Goal: Book appointment/travel/reservation

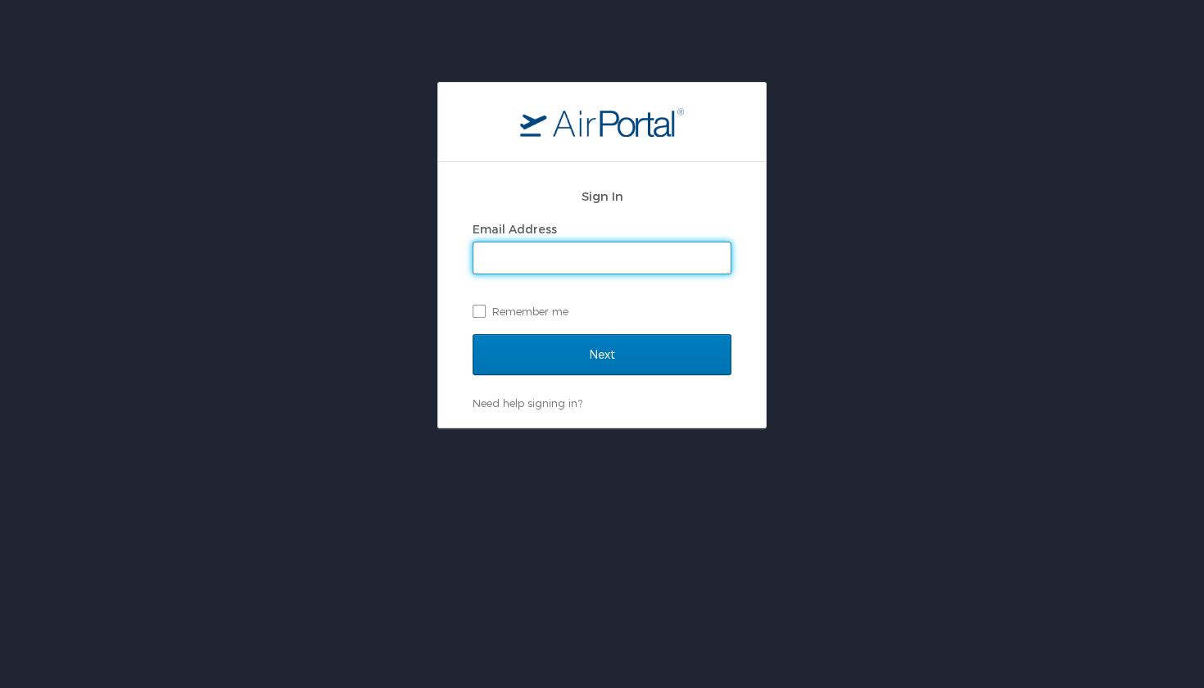
click at [594, 263] on input "Email Address" at bounding box center [601, 257] width 257 height 31
type input "[EMAIL_ADDRESS][DOMAIN_NAME]"
click at [602, 354] on input "Next" at bounding box center [602, 354] width 259 height 41
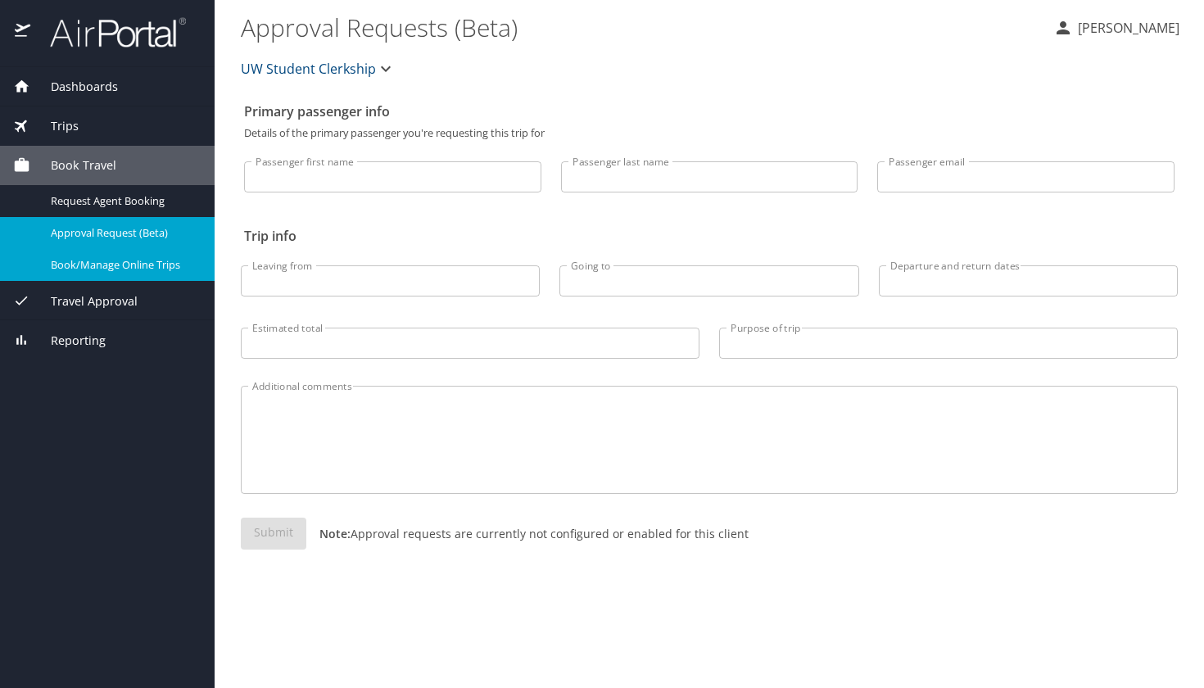
click at [157, 263] on span "Book/Manage Online Trips" at bounding box center [123, 265] width 144 height 16
type input "bruk"
type input "molla"
click at [434, 284] on input "Leaving from" at bounding box center [390, 280] width 299 height 31
type input "[GEOGRAPHIC_DATA]"
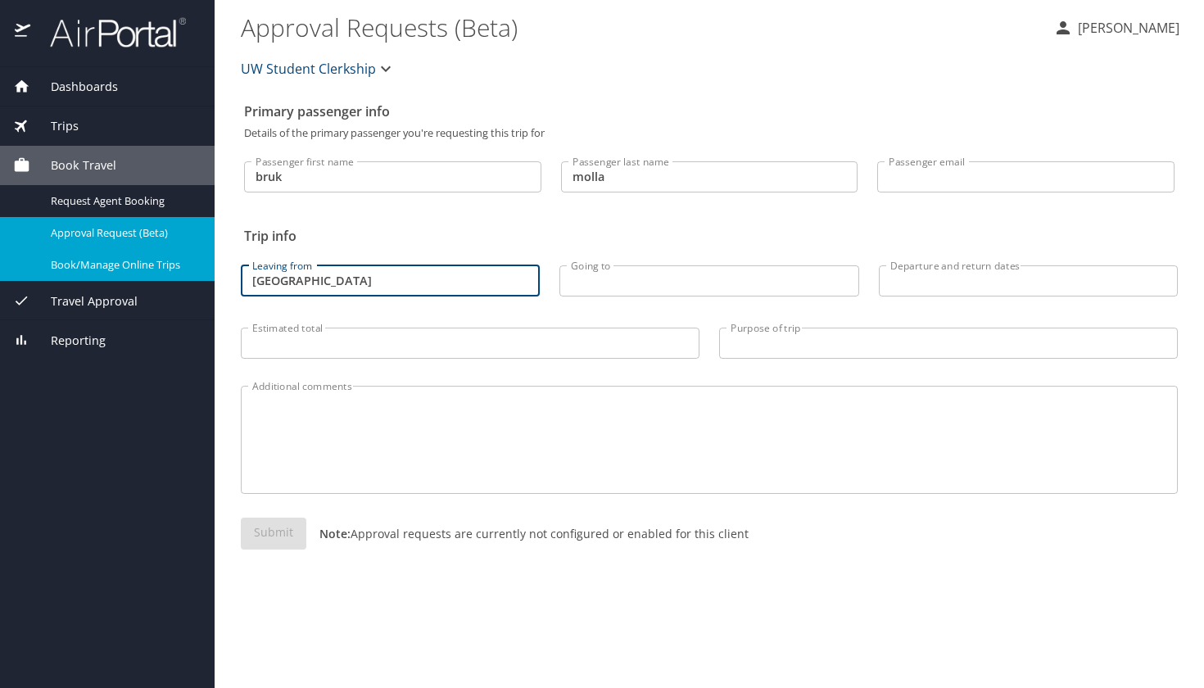
click at [634, 279] on input "Going to" at bounding box center [708, 280] width 299 height 31
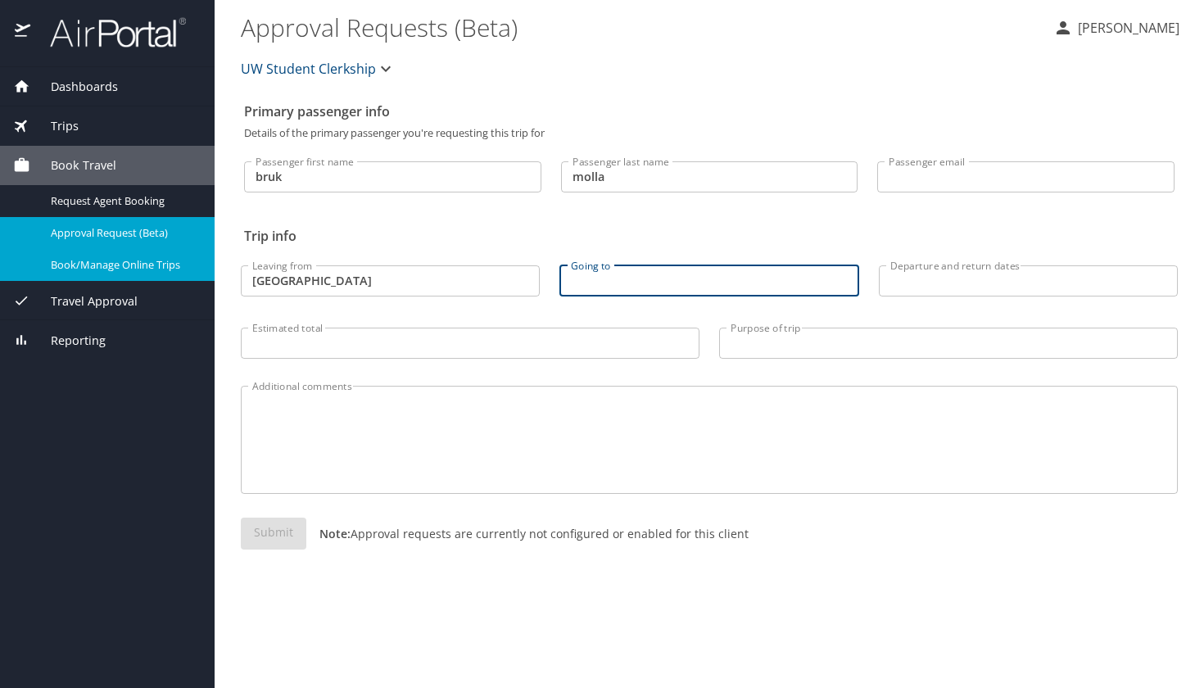
type input "a"
paste input "Anchorage"
type input "Anchorage"
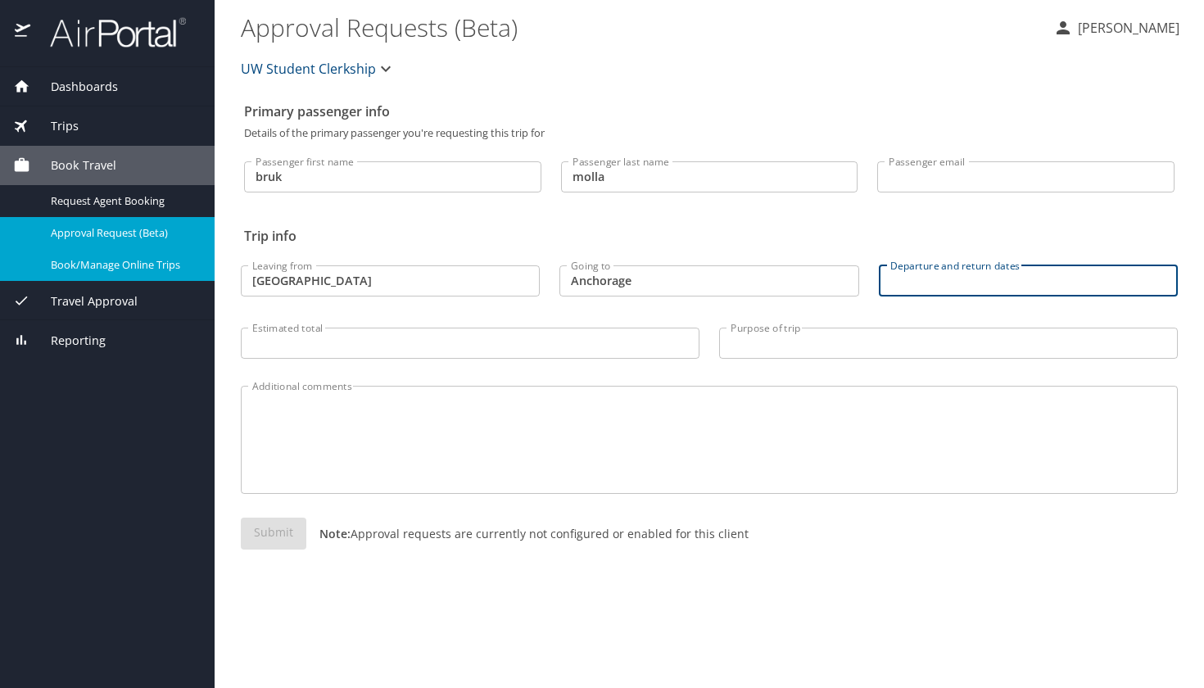
click at [1019, 279] on input "Departure and return dates" at bounding box center [1028, 280] width 299 height 31
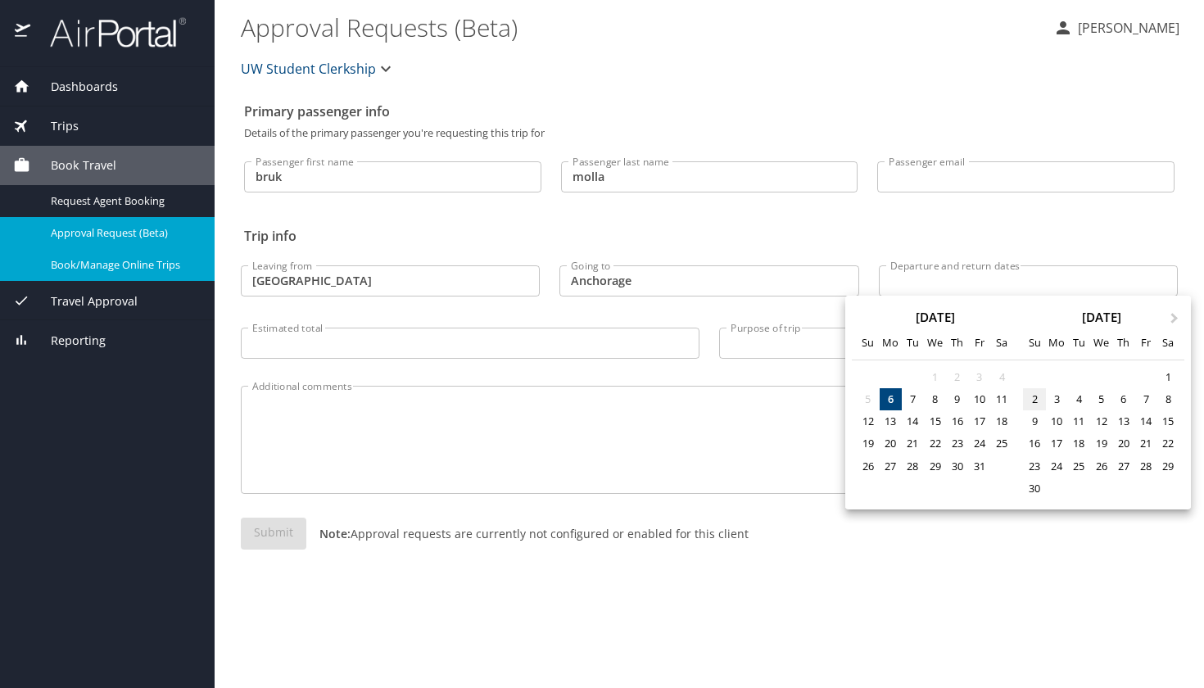
click at [1037, 399] on div "2" at bounding box center [1034, 399] width 22 height 22
click at [1175, 319] on span "Next Month" at bounding box center [1175, 319] width 0 height 19
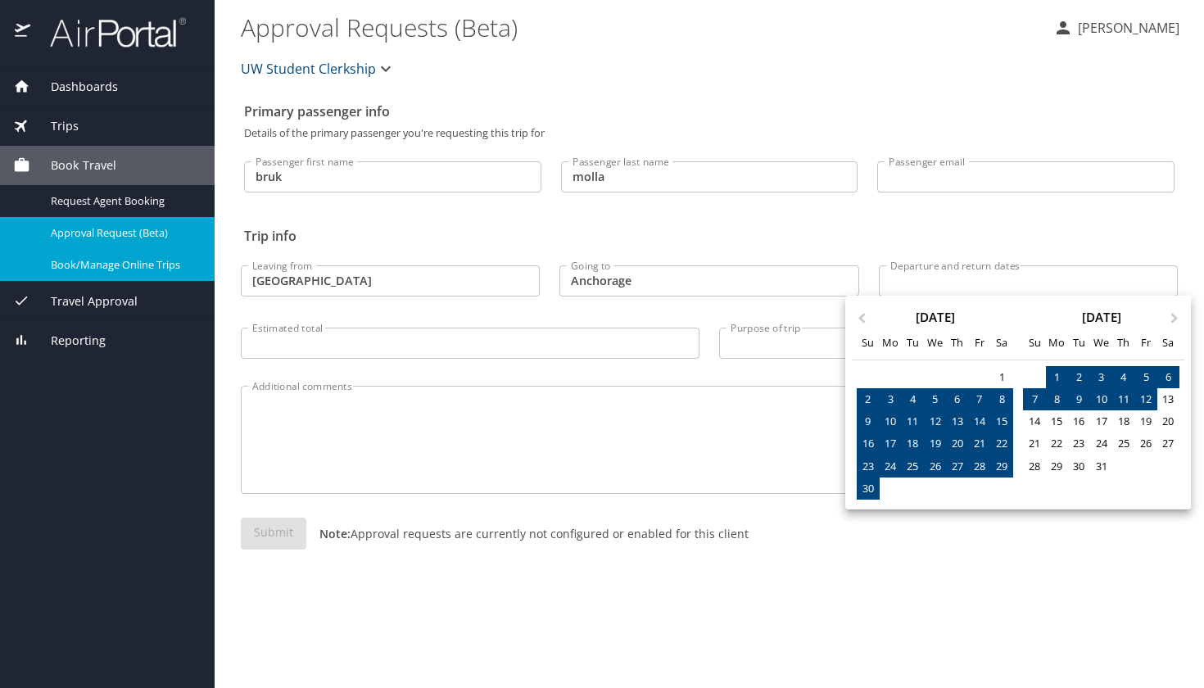
click at [1152, 397] on div "12" at bounding box center [1145, 399] width 22 height 22
type input "11/02/2025 🠦 12/12/2025"
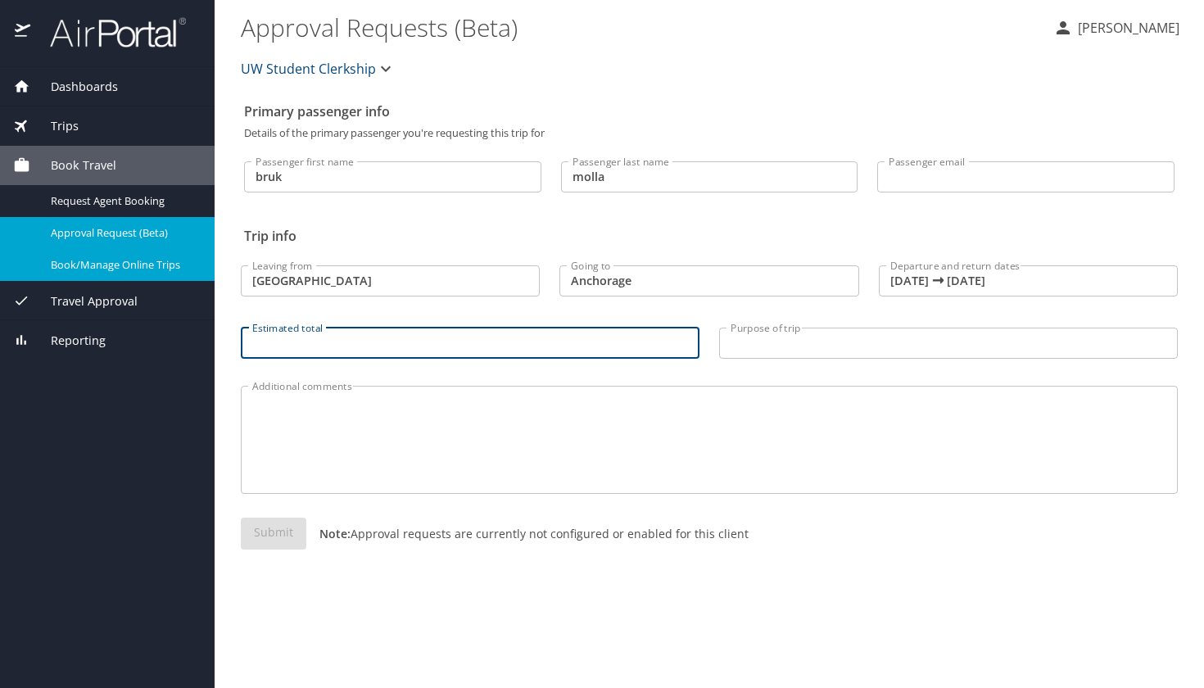
click at [394, 345] on input "Estimated total" at bounding box center [470, 343] width 459 height 31
click at [341, 450] on textarea "Additional comments" at bounding box center [709, 440] width 914 height 78
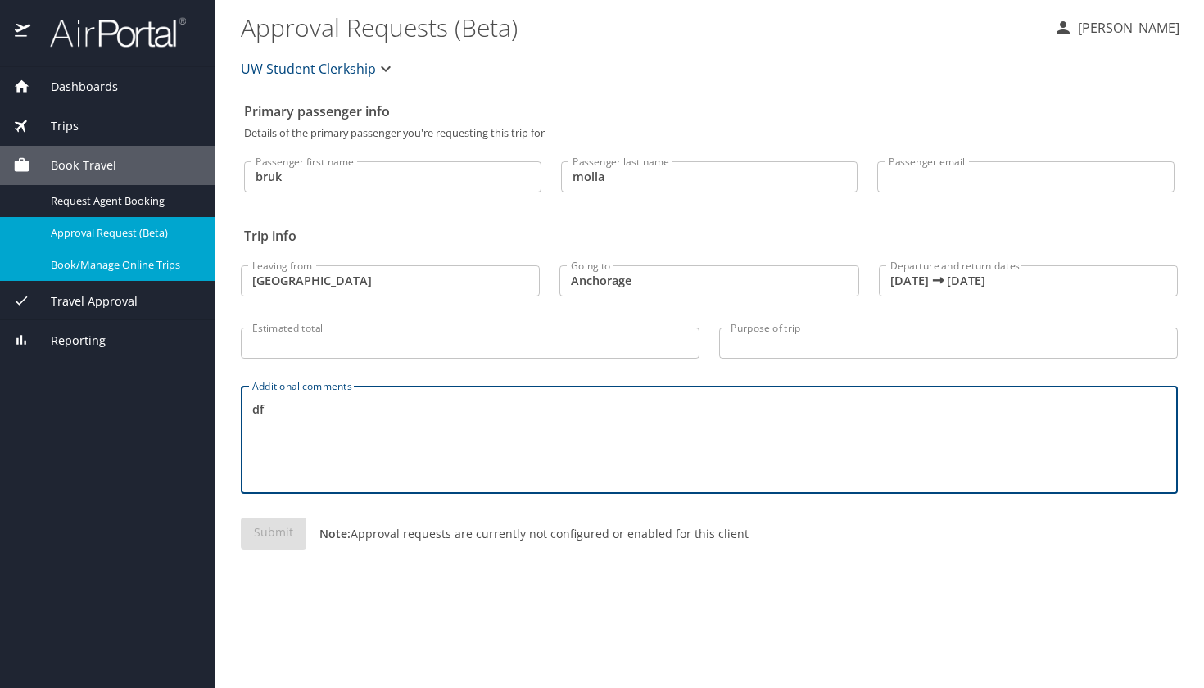
type textarea "df"
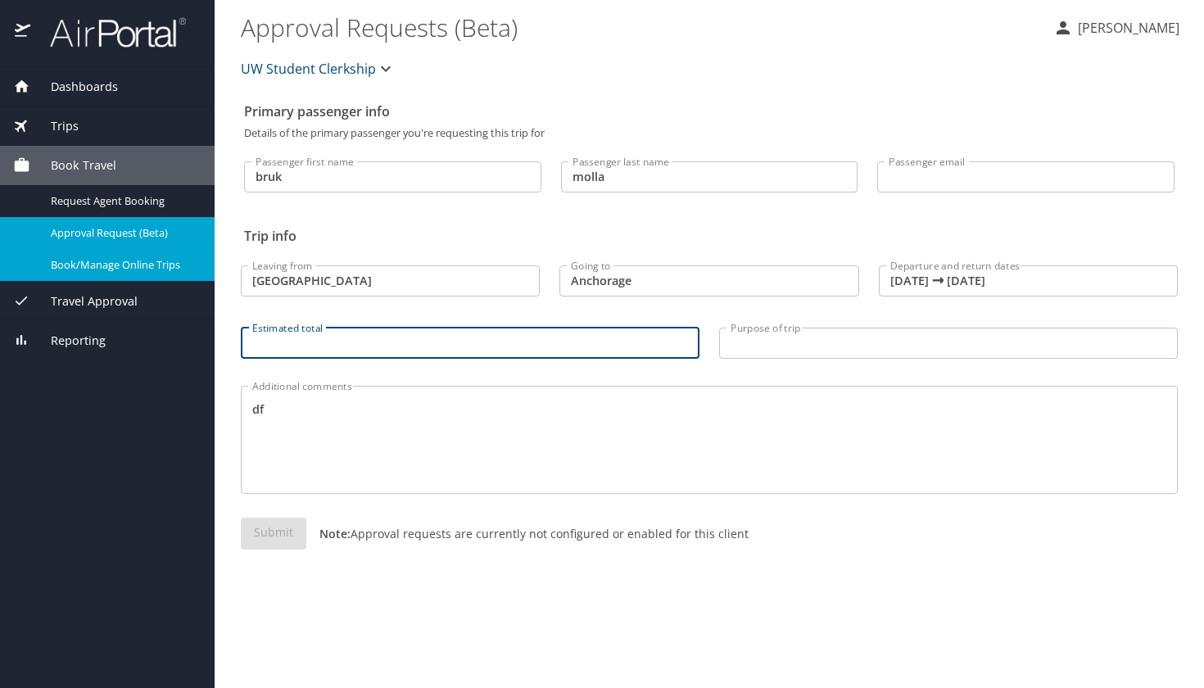
click at [376, 351] on input "Estimated total" at bounding box center [470, 343] width 459 height 31
type input "300"
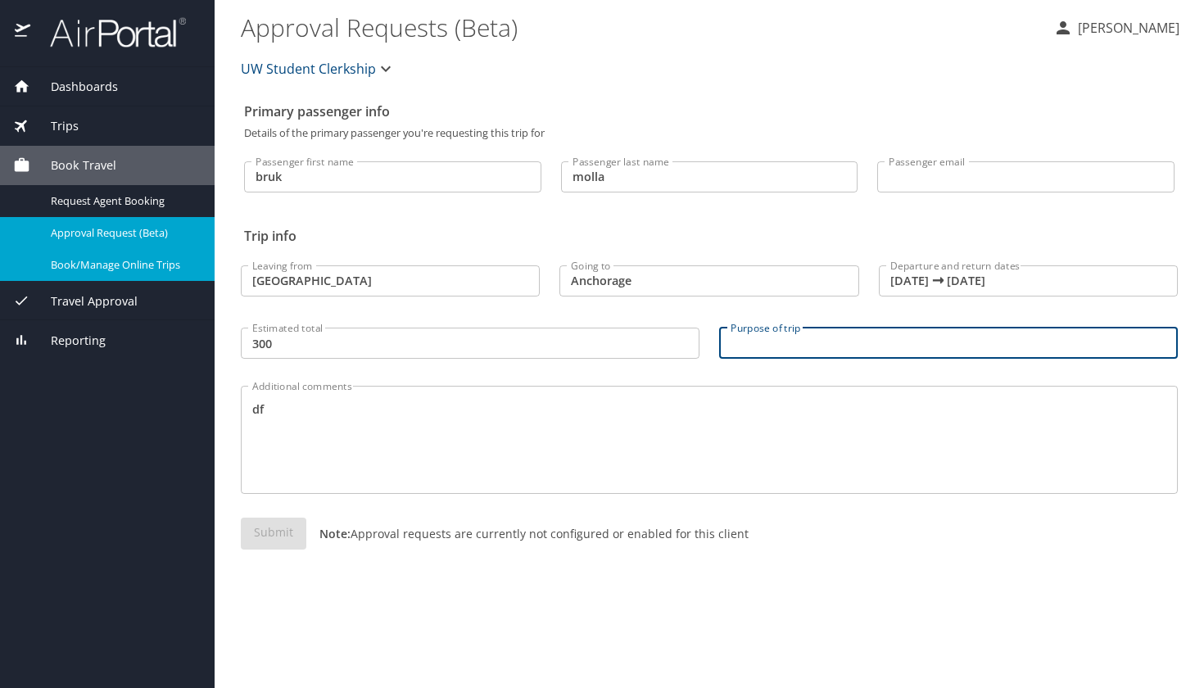
click at [816, 354] on input "Purpose of trip" at bounding box center [948, 343] width 459 height 31
type input "300"
